Goal: Find specific page/section: Find specific page/section

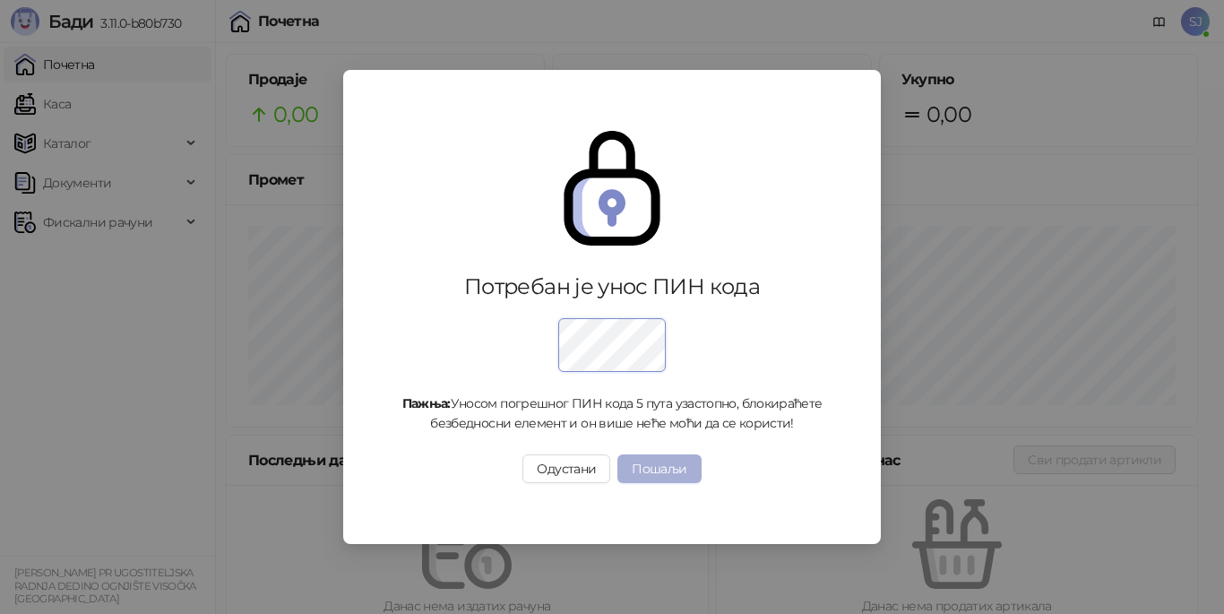
click at [664, 460] on button "Пошаљи" at bounding box center [658, 468] width 83 height 29
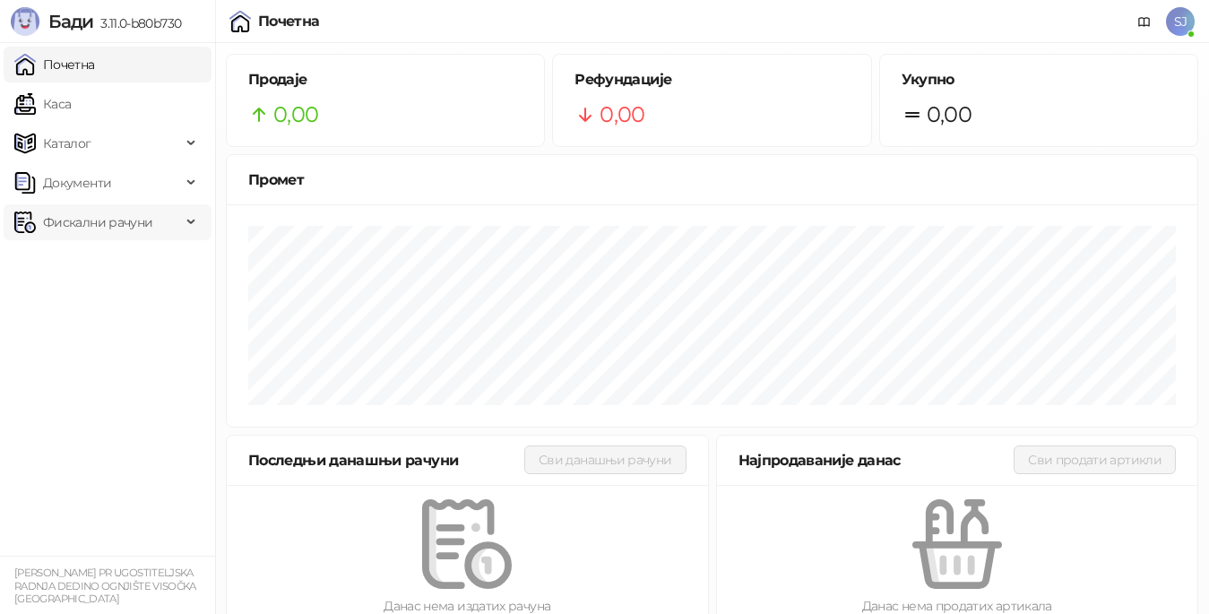
click at [132, 220] on span "Фискални рачуни" at bounding box center [97, 222] width 109 height 36
click at [90, 304] on link "По данима" at bounding box center [69, 301] width 95 height 36
